Goal: Task Accomplishment & Management: Manage account settings

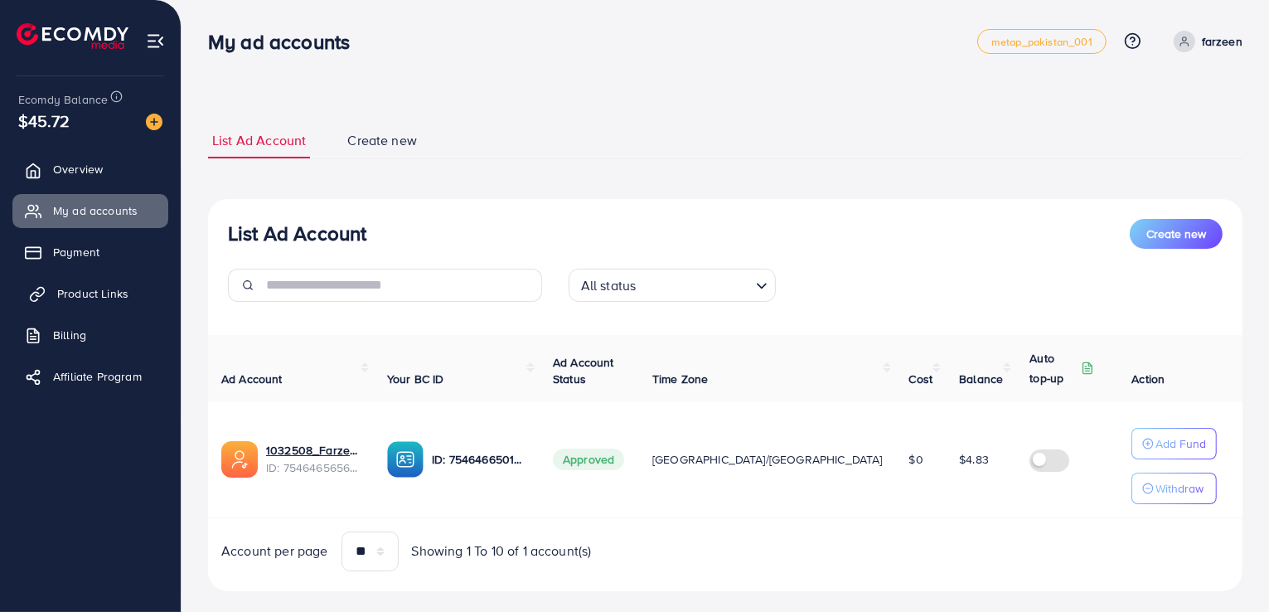
click at [95, 296] on span "Product Links" at bounding box center [92, 293] width 71 height 17
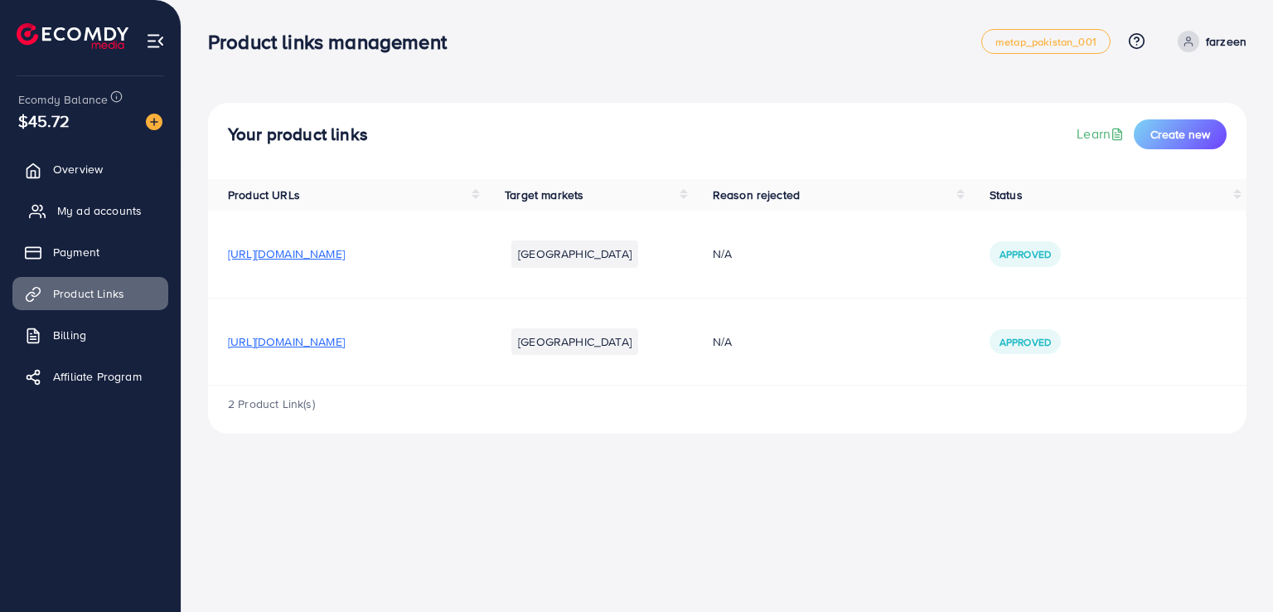
click at [93, 211] on span "My ad accounts" at bounding box center [99, 210] width 85 height 17
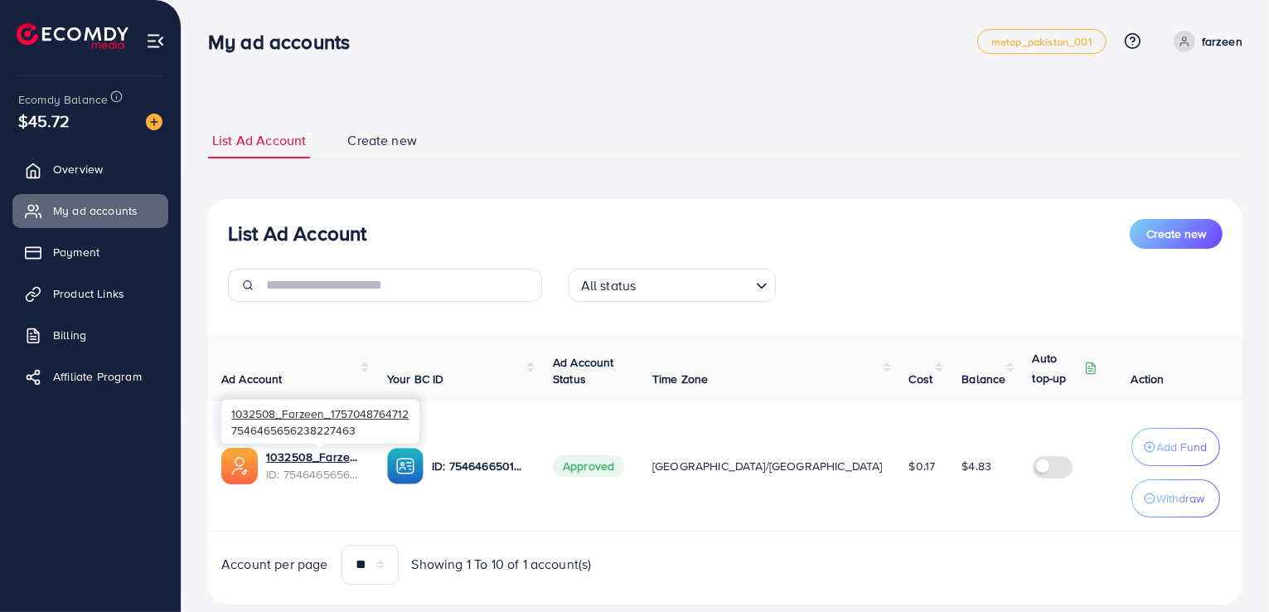
click at [313, 466] on span "ID: 7546465656238227463" at bounding box center [313, 474] width 95 height 17
click at [321, 468] on span "ID: 7546465656238227463" at bounding box center [313, 474] width 95 height 17
click at [317, 472] on span "ID: 7546465656238227463" at bounding box center [313, 474] width 95 height 17
click at [321, 466] on span "ID: 7546465656238227463" at bounding box center [313, 474] width 95 height 17
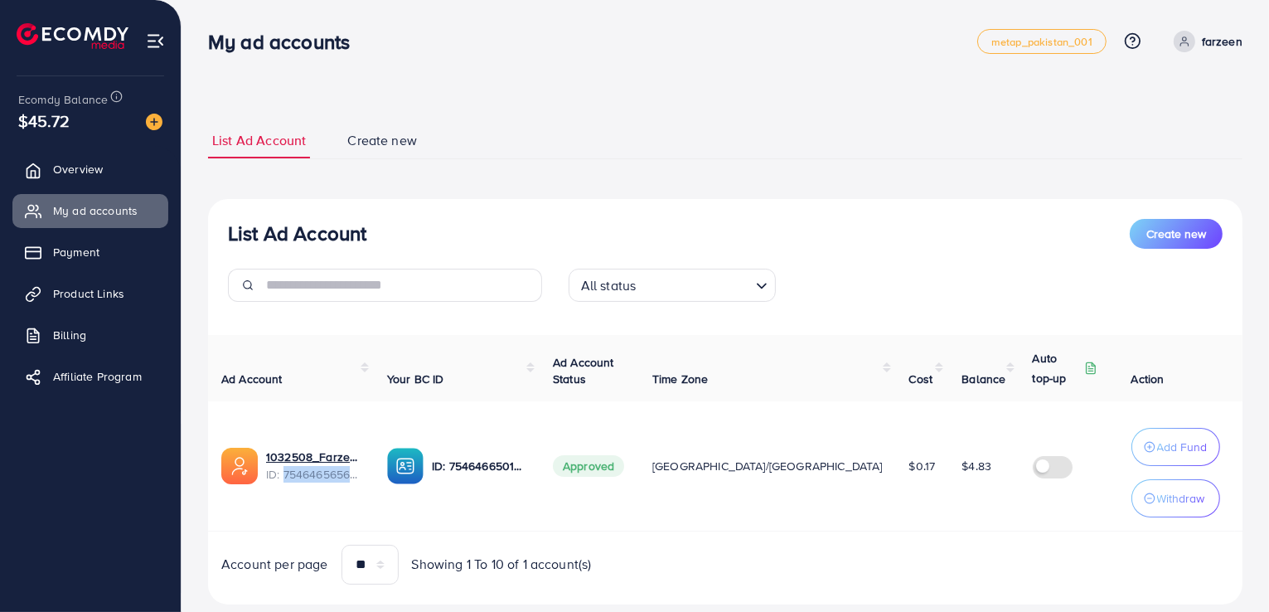
click at [130, 494] on ul "Overview My ad accounts Payment Product Links Billing Affiliate Program" at bounding box center [90, 336] width 181 height 381
click at [319, 458] on link "1032508_Farzeen_1757048764712" at bounding box center [313, 456] width 95 height 17
